Goal: Navigation & Orientation: Find specific page/section

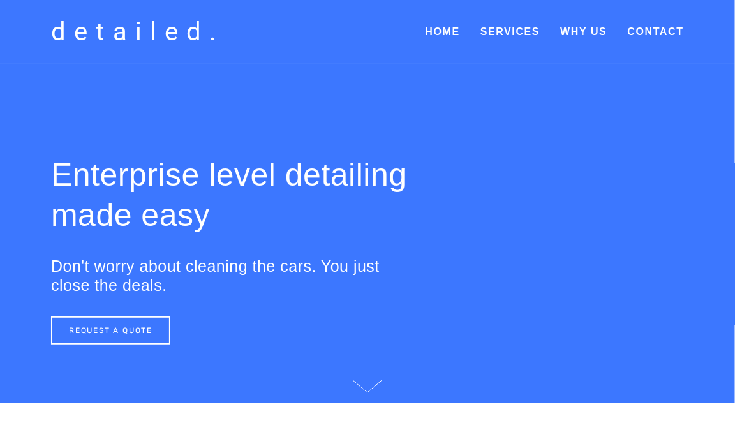
click at [382, 377] on div "Enterprise level detailing made easy Don't worry about cleaning the cars. You j…" at bounding box center [367, 233] width 735 height 339
click at [372, 384] on use at bounding box center [368, 389] width 28 height 12
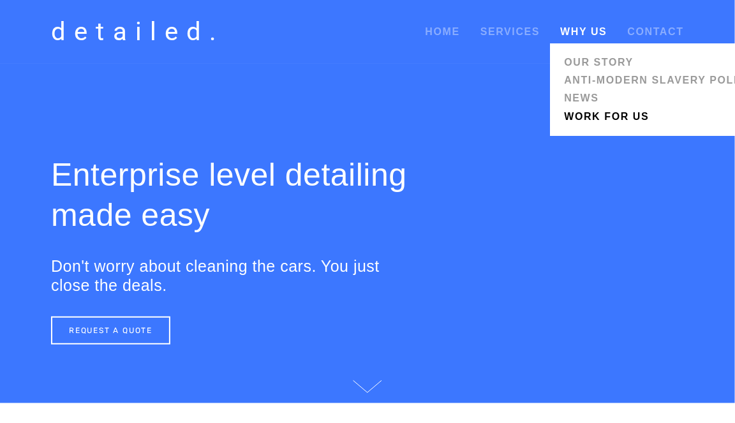
click at [606, 121] on link "Work for us" at bounding box center [659, 117] width 198 height 18
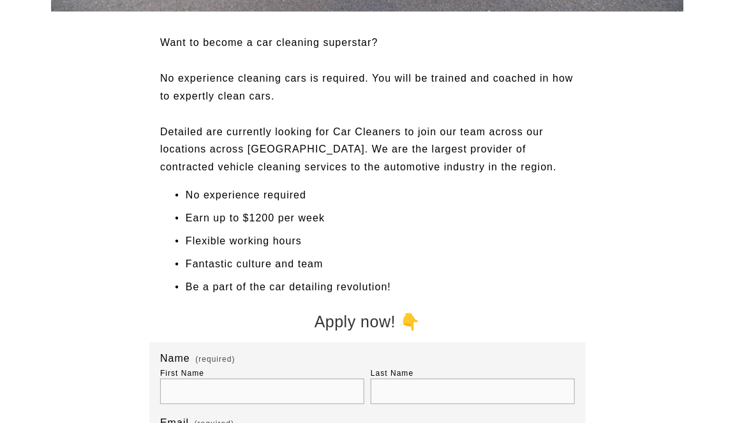
scroll to position [613, 0]
